Goal: Browse casually: Explore the website without a specific task or goal

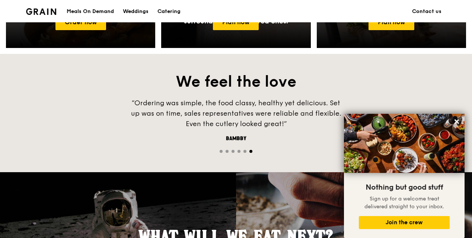
scroll to position [372, 0]
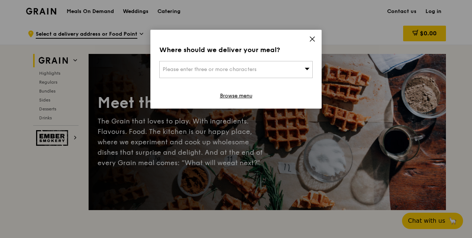
click at [292, 68] on div "Please enter three or more characters" at bounding box center [235, 69] width 153 height 17
click at [311, 39] on icon at bounding box center [312, 39] width 7 height 7
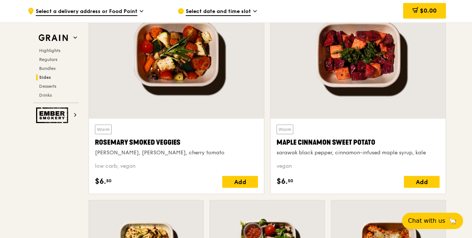
scroll to position [1715, 0]
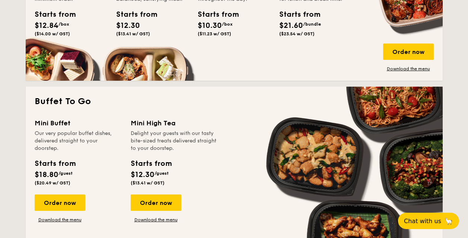
scroll to position [596, 0]
